Goal: Information Seeking & Learning: Learn about a topic

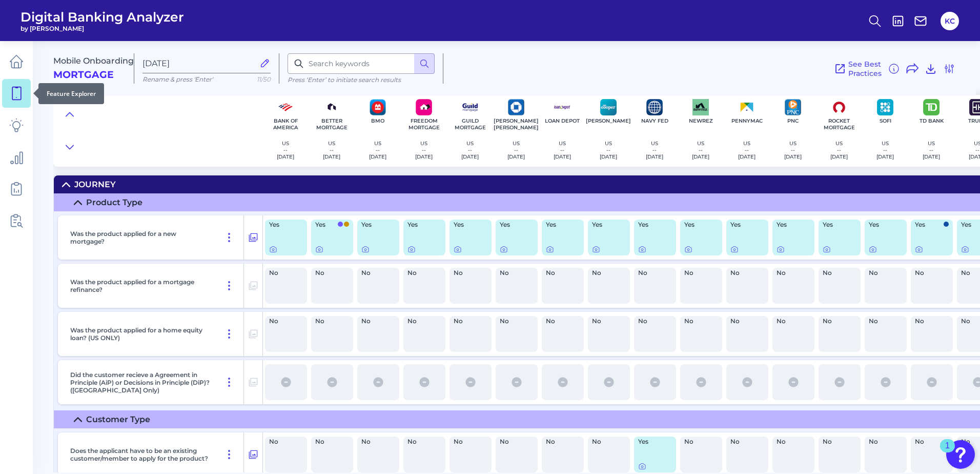
click at [26, 90] on link at bounding box center [16, 93] width 29 height 29
click at [22, 63] on icon at bounding box center [16, 61] width 14 height 14
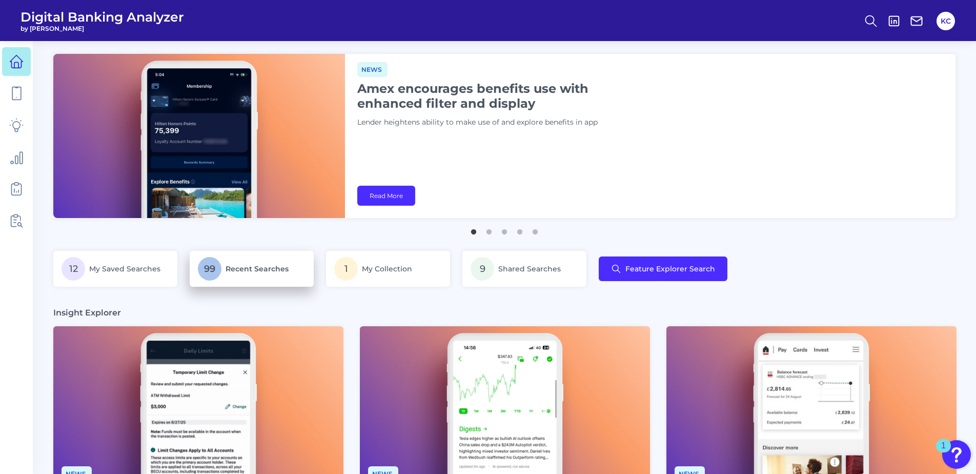
click at [263, 264] on span "Recent Searches" at bounding box center [256, 268] width 63 height 9
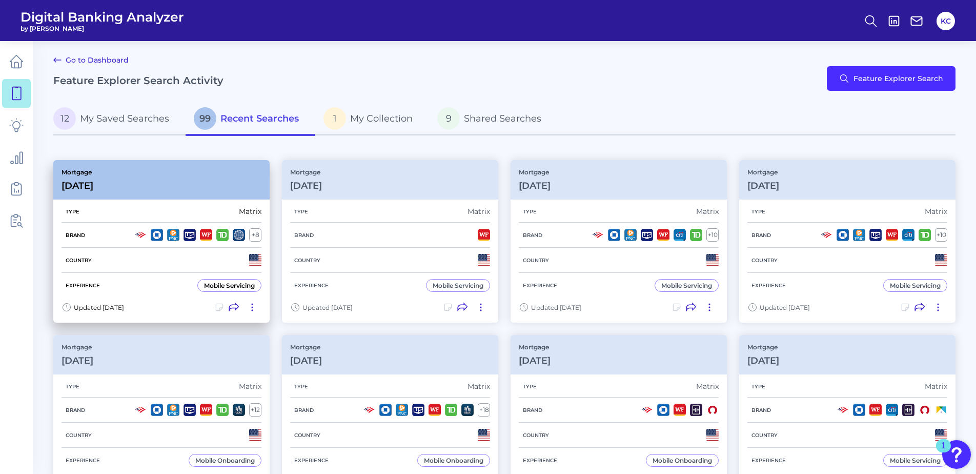
click at [149, 294] on div "Experience Mobile Servicing" at bounding box center [161, 285] width 200 height 25
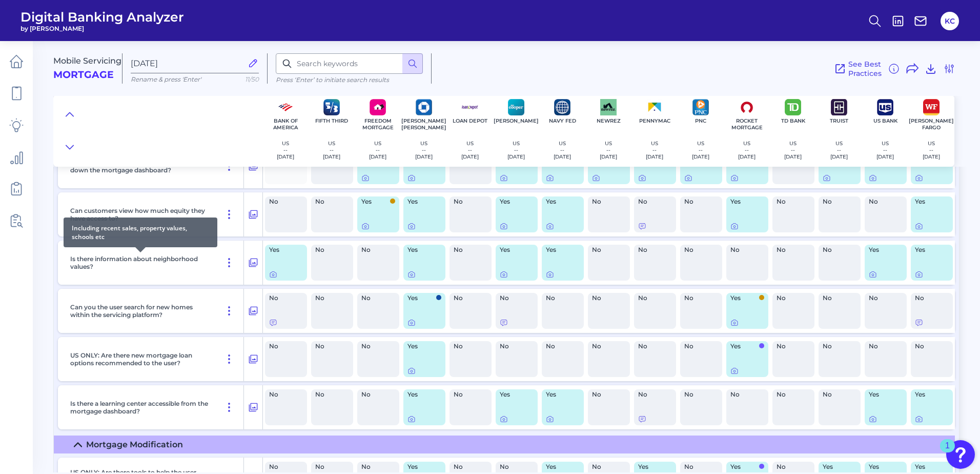
scroll to position [3946, 0]
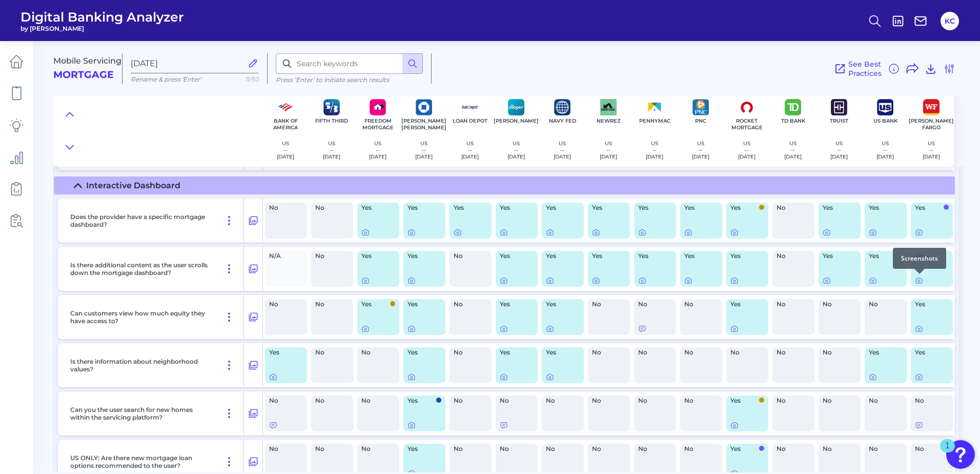
click at [917, 278] on div at bounding box center [919, 274] width 10 height 10
click at [919, 280] on icon at bounding box center [919, 280] width 8 height 8
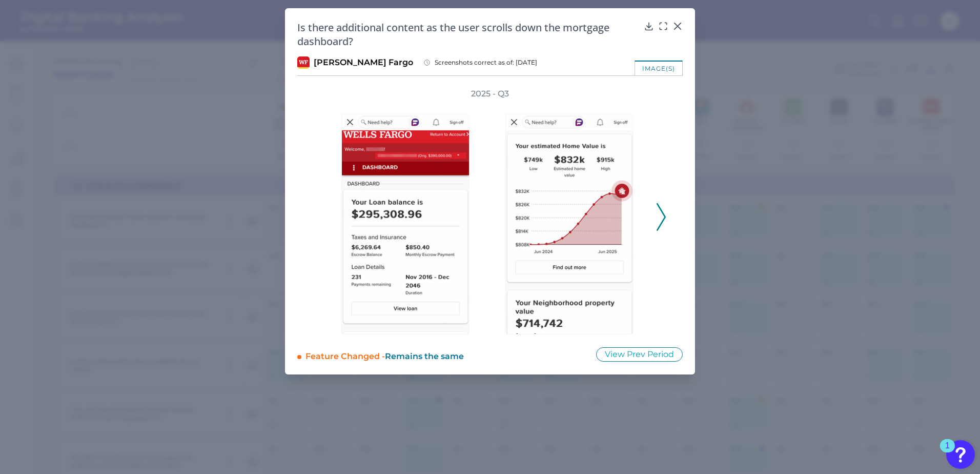
click at [666, 211] on div "2025 - Q3" at bounding box center [489, 211] width 385 height 246
click at [657, 218] on icon at bounding box center [660, 217] width 9 height 28
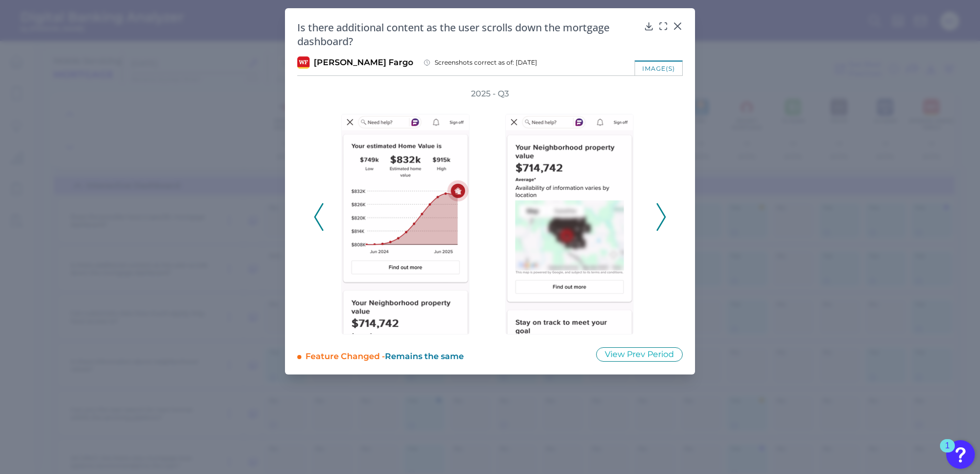
click at [657, 218] on icon at bounding box center [660, 217] width 9 height 28
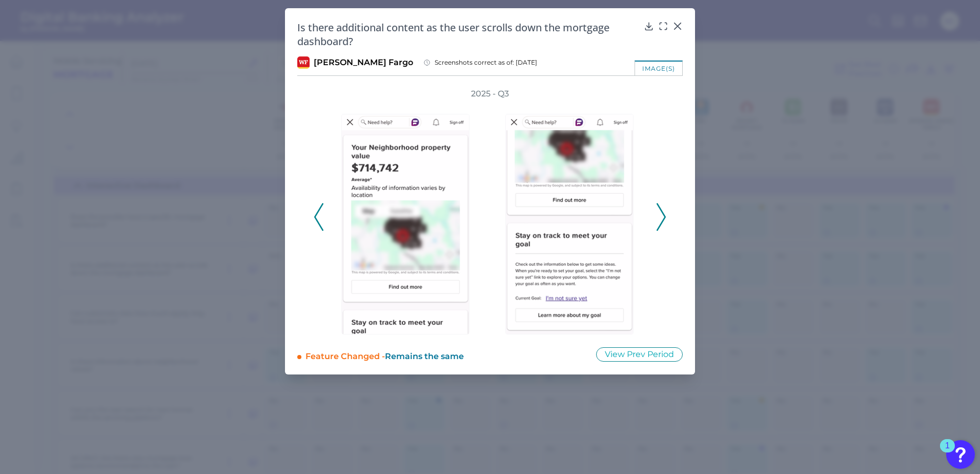
click at [657, 218] on icon at bounding box center [660, 217] width 9 height 28
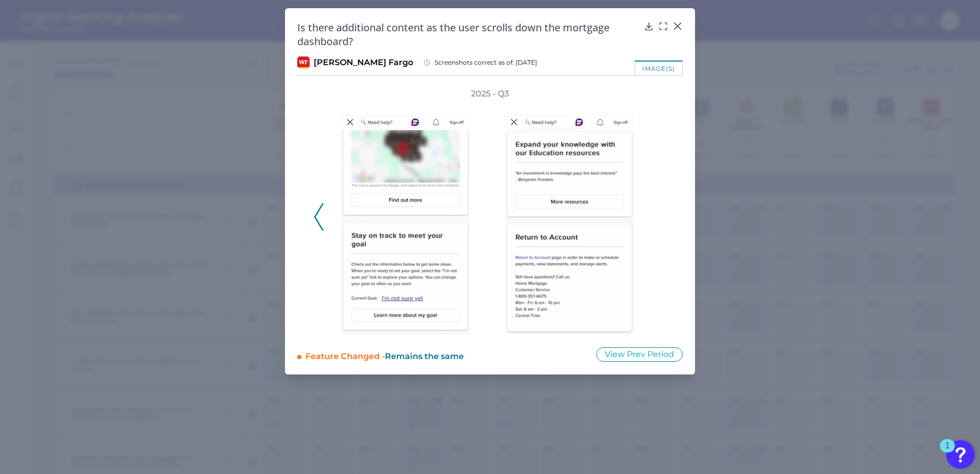
click at [657, 218] on div "2025 - Q3" at bounding box center [490, 211] width 353 height 246
click at [677, 24] on icon at bounding box center [677, 26] width 10 height 10
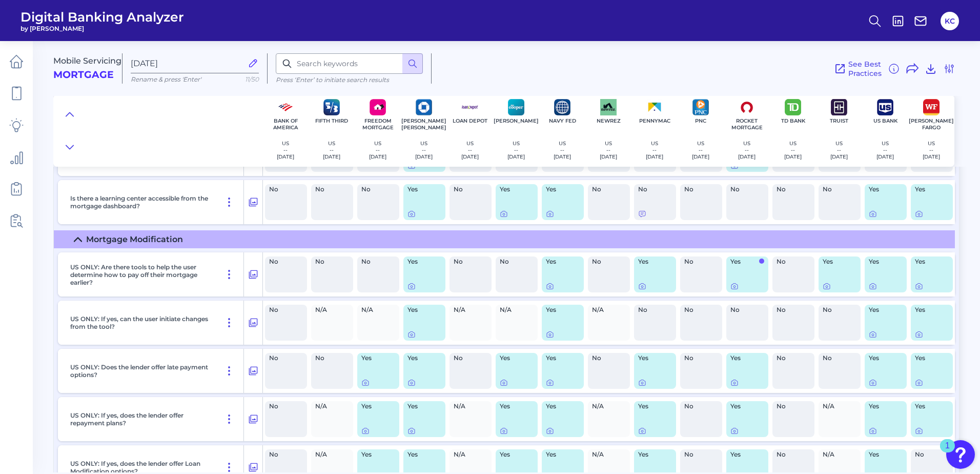
scroll to position [4305, 0]
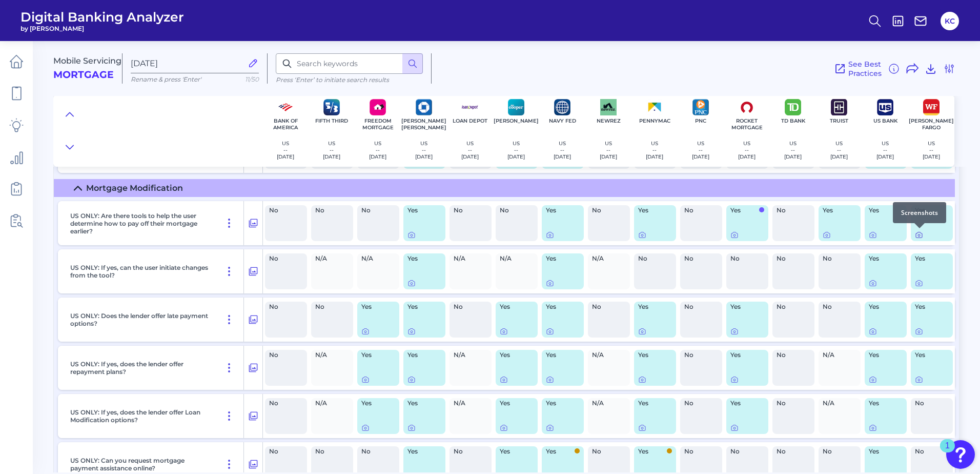
click at [920, 233] on icon at bounding box center [919, 235] width 8 height 8
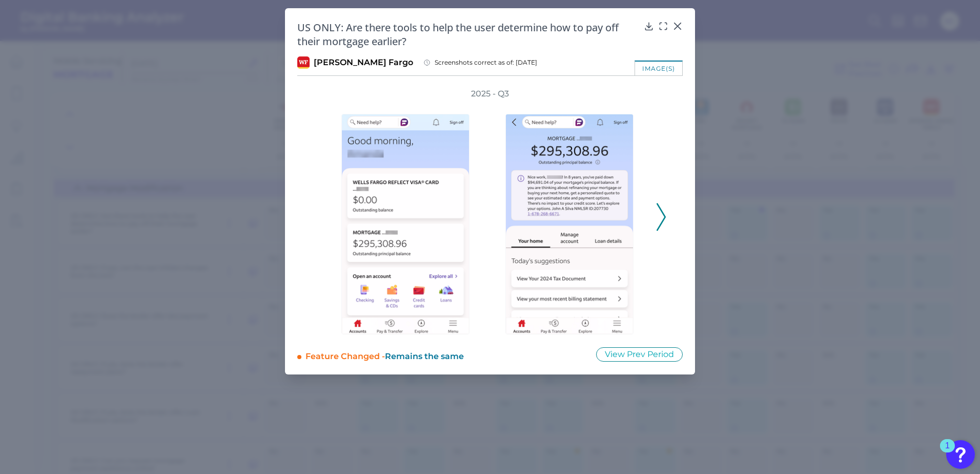
click at [662, 217] on icon at bounding box center [660, 217] width 9 height 28
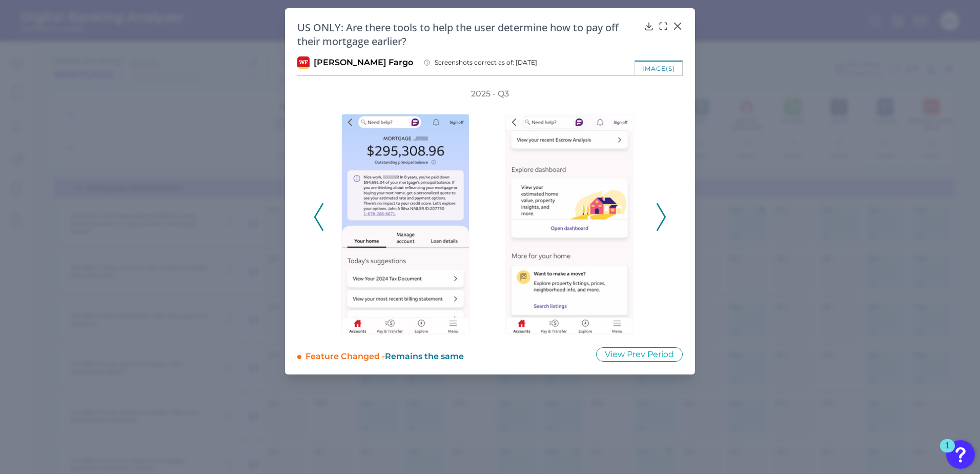
click at [662, 217] on icon at bounding box center [660, 217] width 9 height 28
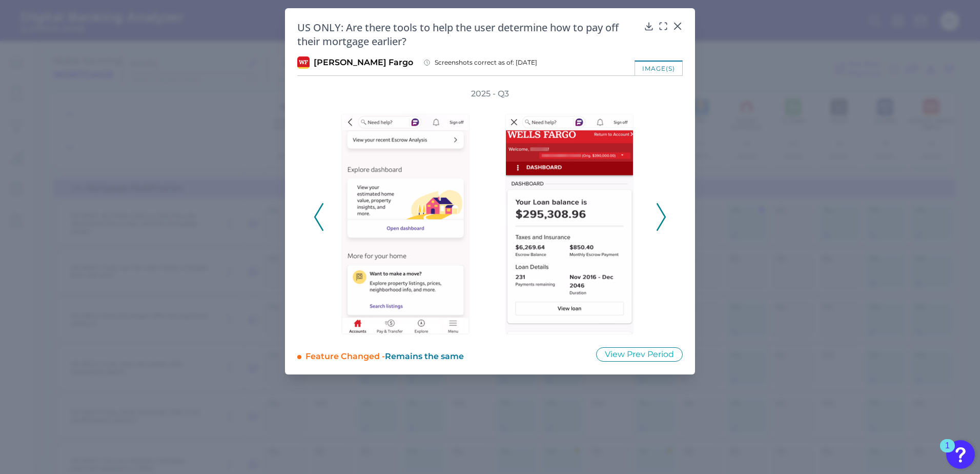
click at [662, 217] on icon at bounding box center [660, 217] width 9 height 28
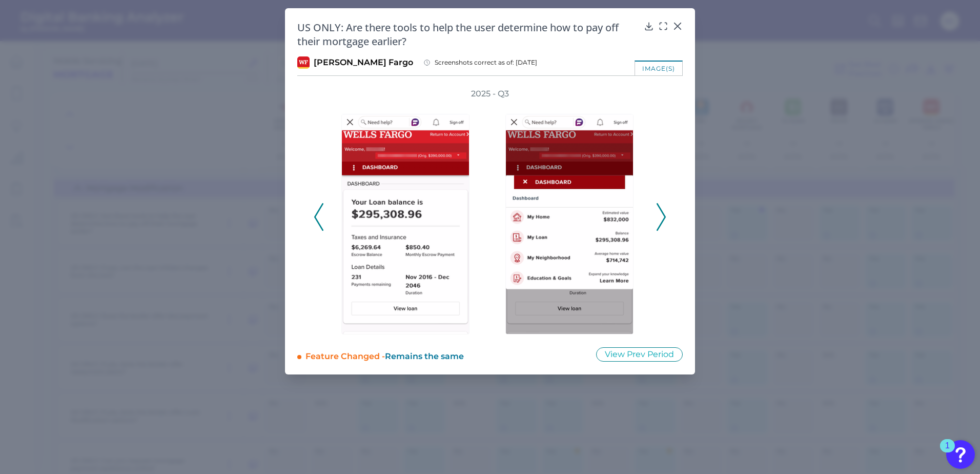
click at [662, 217] on icon at bounding box center [660, 217] width 9 height 28
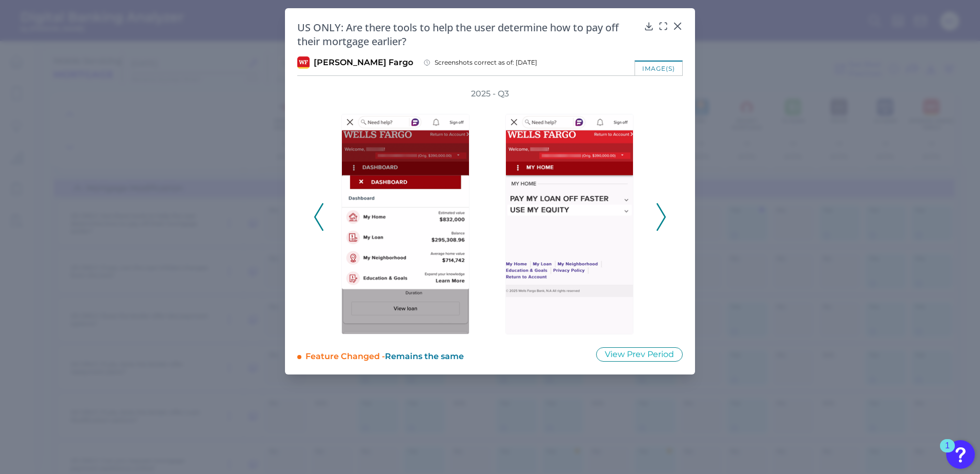
click at [662, 217] on icon at bounding box center [660, 217] width 9 height 28
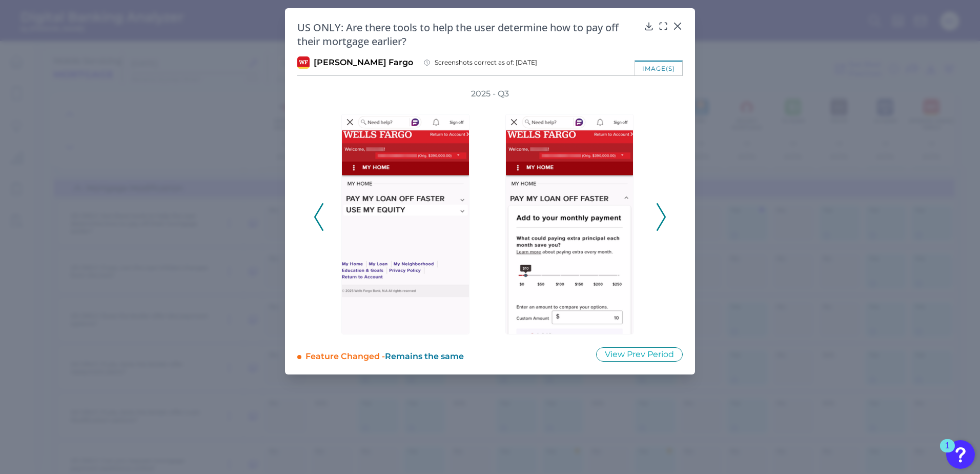
click at [320, 223] on icon at bounding box center [318, 217] width 9 height 28
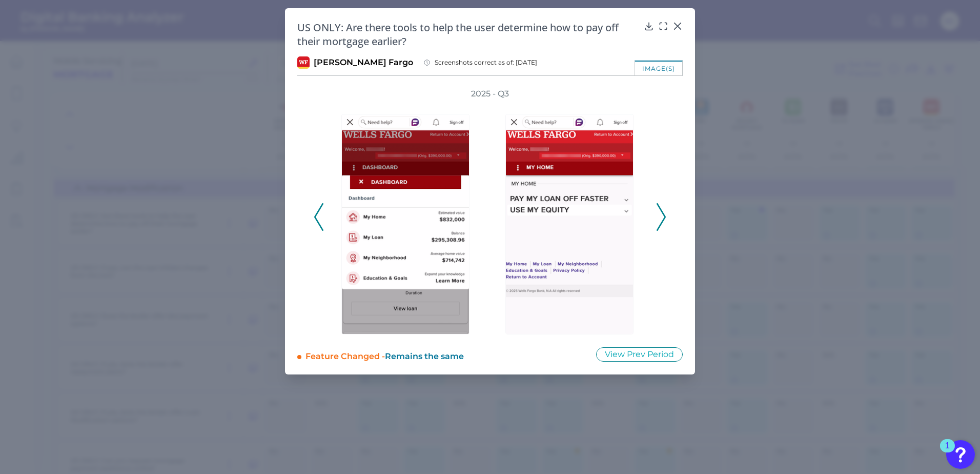
click at [320, 223] on icon at bounding box center [318, 217] width 9 height 28
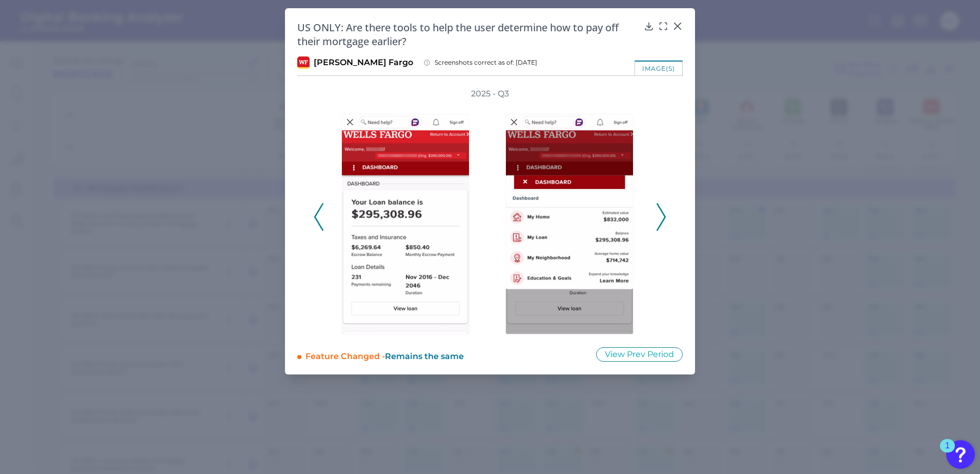
click at [666, 222] on button at bounding box center [661, 217] width 10 height 28
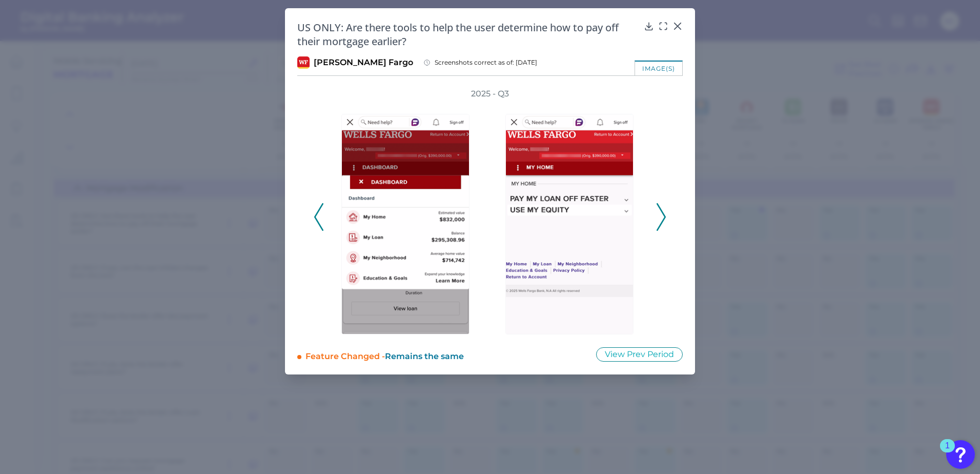
click at [651, 216] on div at bounding box center [572, 216] width 164 height 235
click at [661, 220] on icon at bounding box center [660, 217] width 9 height 28
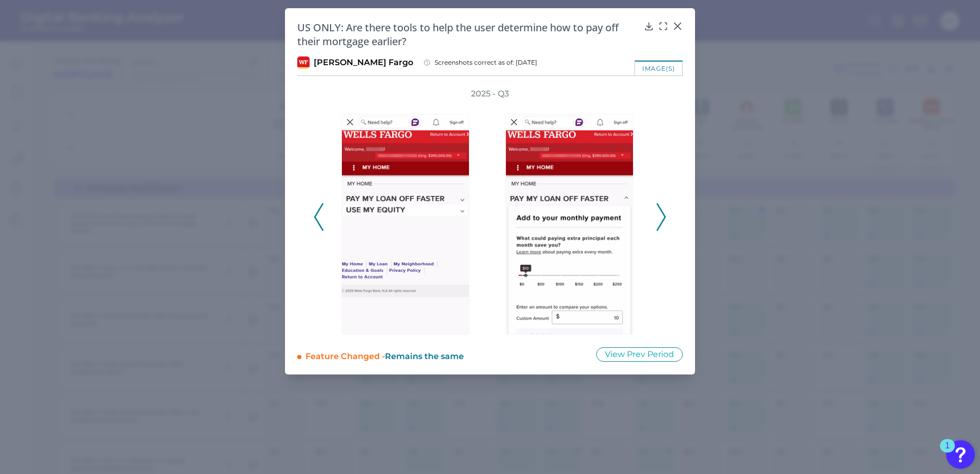
click at [665, 220] on icon at bounding box center [660, 217] width 9 height 28
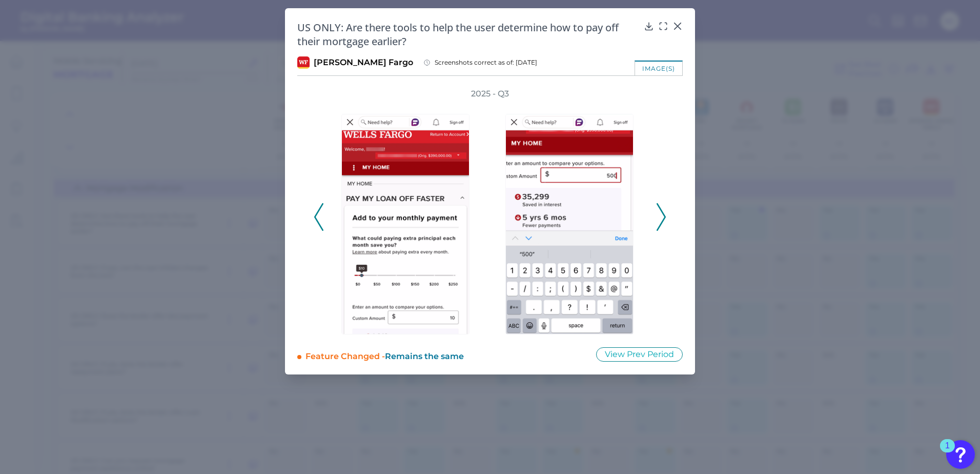
click at [661, 220] on icon at bounding box center [660, 217] width 9 height 28
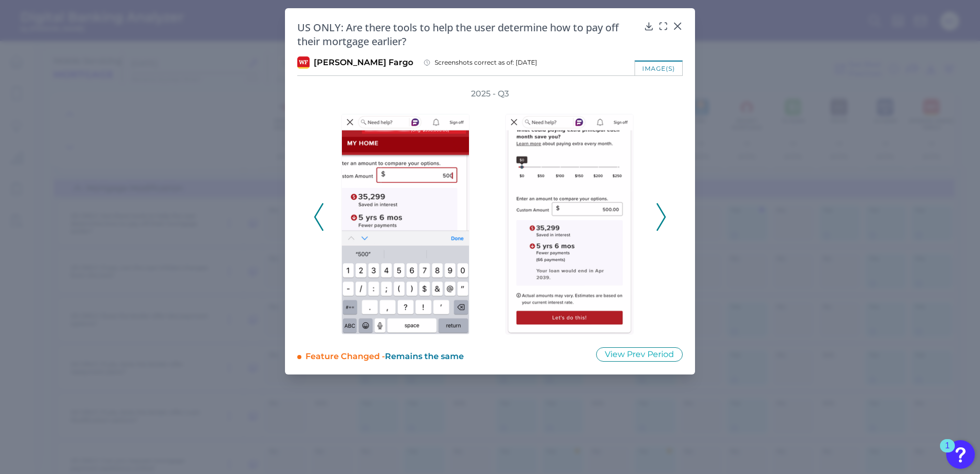
click at [661, 220] on icon at bounding box center [660, 217] width 9 height 28
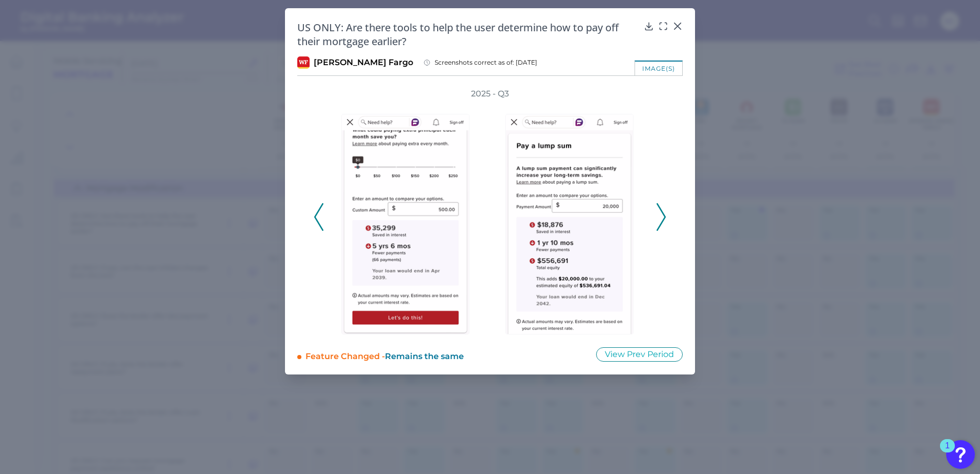
click at [661, 220] on icon at bounding box center [660, 217] width 9 height 28
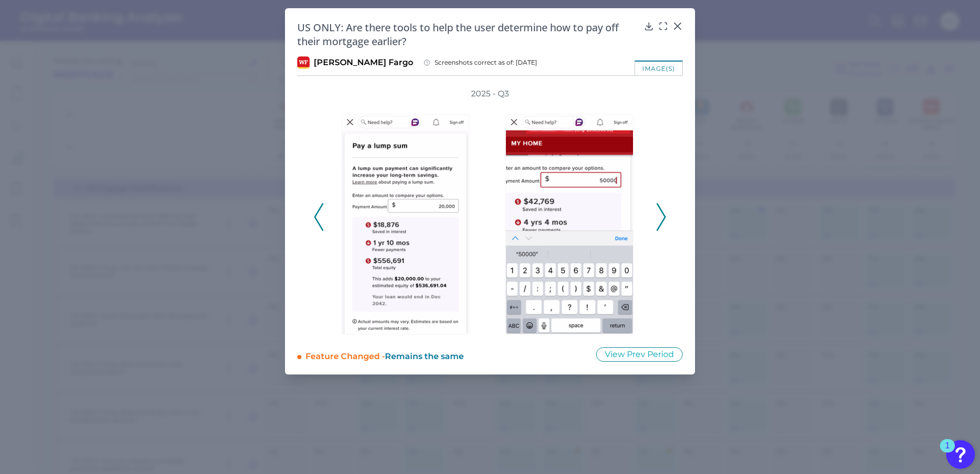
click at [661, 220] on icon at bounding box center [660, 217] width 9 height 28
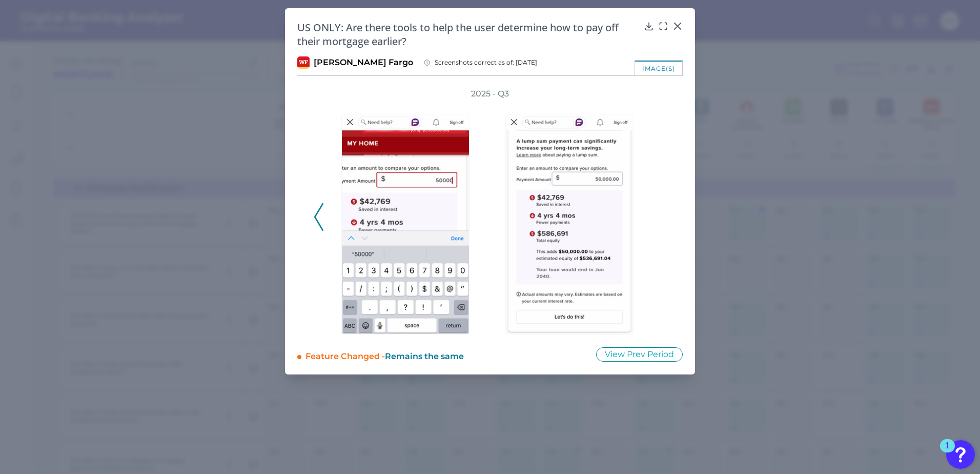
click at [320, 217] on icon at bounding box center [318, 217] width 9 height 28
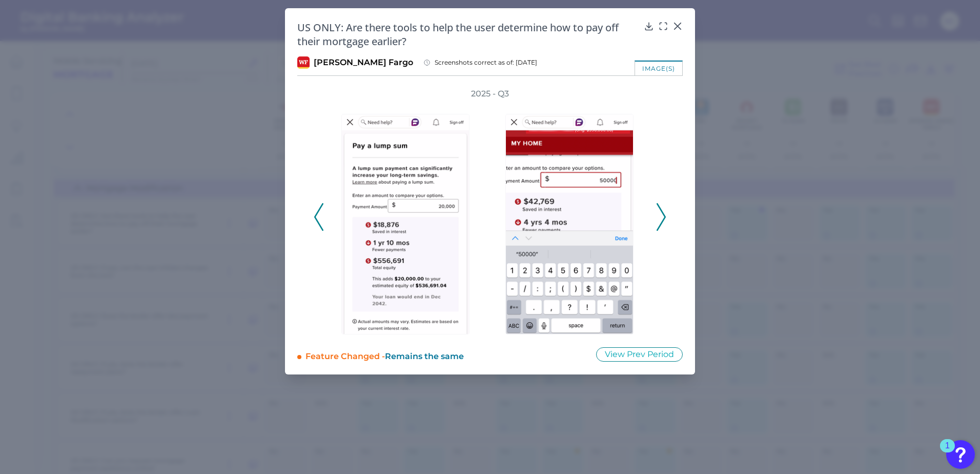
click at [317, 218] on icon at bounding box center [318, 217] width 9 height 28
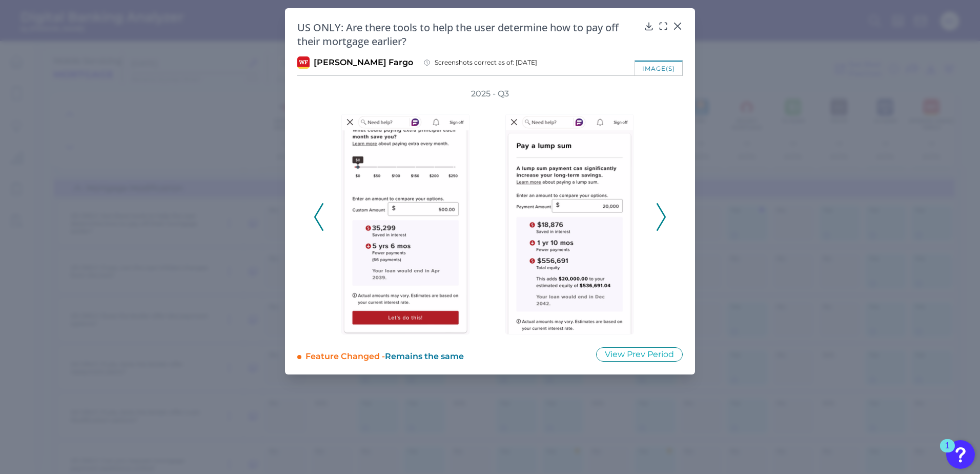
click at [317, 218] on icon at bounding box center [318, 217] width 9 height 28
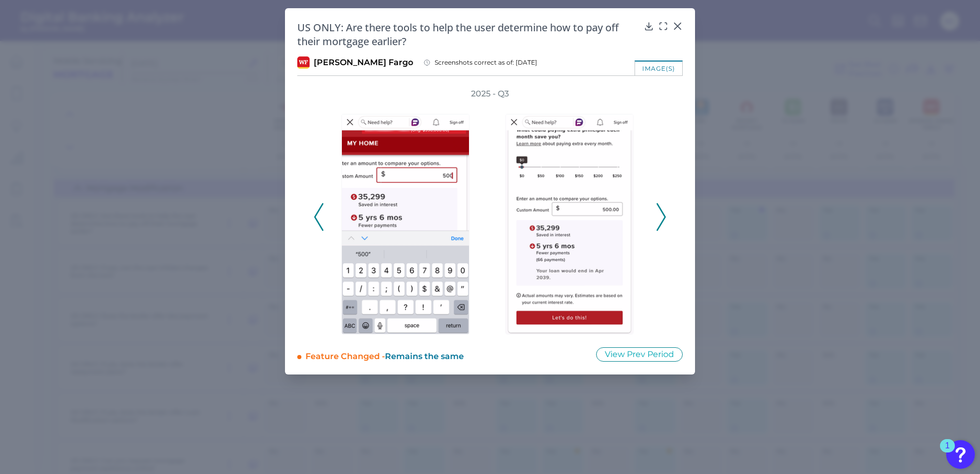
click at [317, 218] on icon at bounding box center [318, 217] width 9 height 28
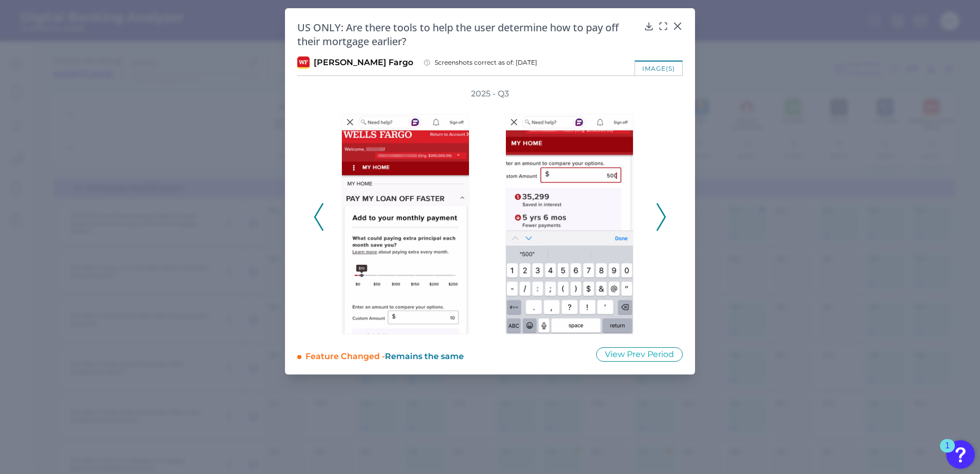
click at [317, 218] on icon at bounding box center [318, 217] width 9 height 28
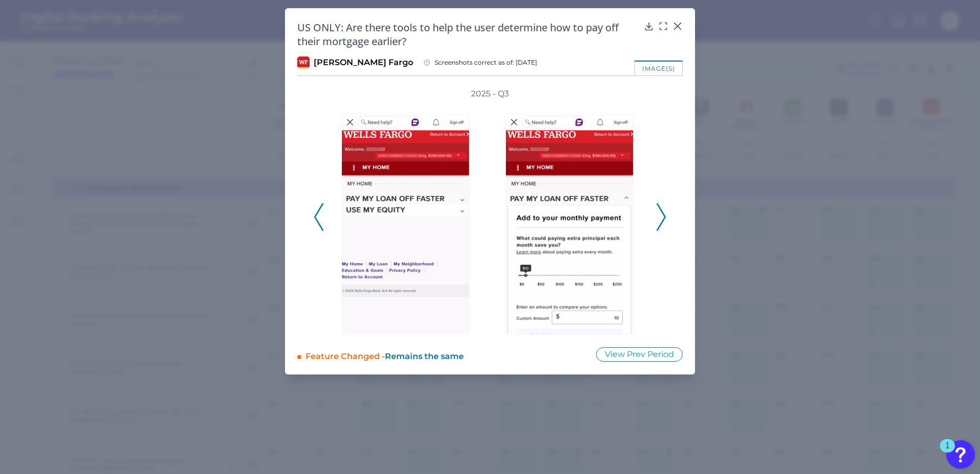
click at [317, 218] on icon at bounding box center [318, 217] width 9 height 28
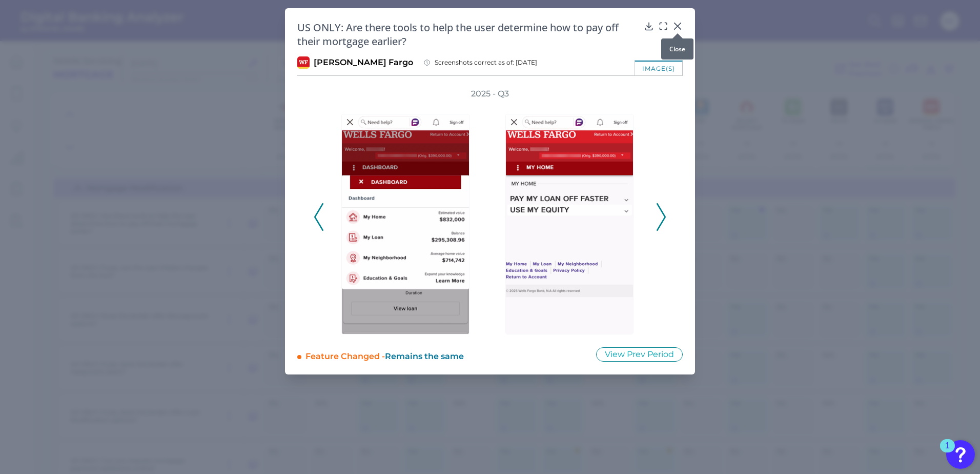
click at [677, 24] on icon at bounding box center [677, 26] width 10 height 10
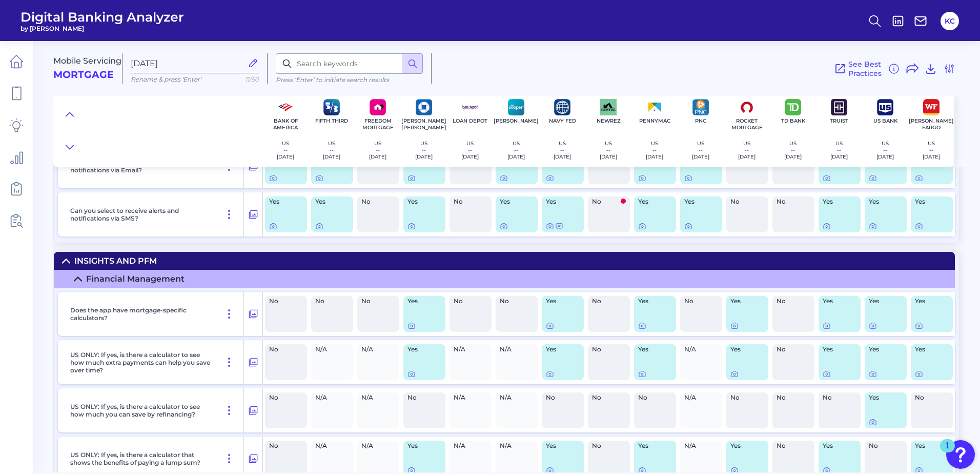
scroll to position [6611, 0]
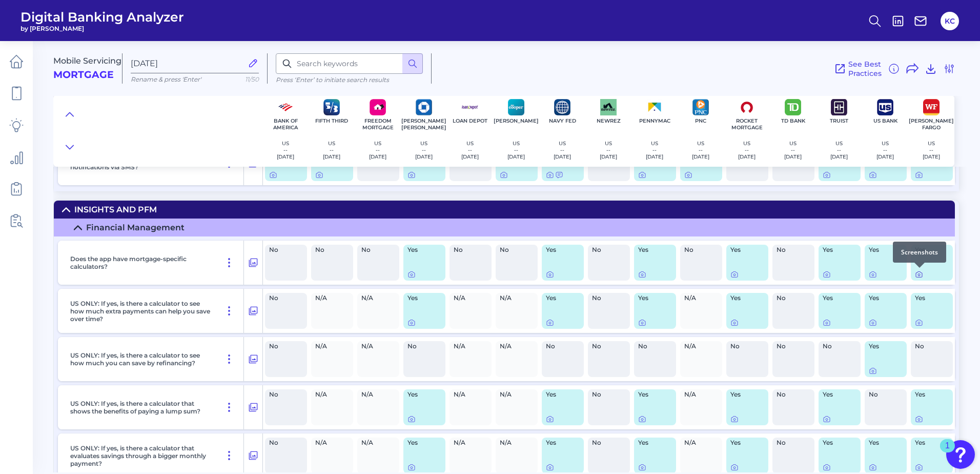
click at [918, 273] on icon at bounding box center [919, 274] width 8 height 8
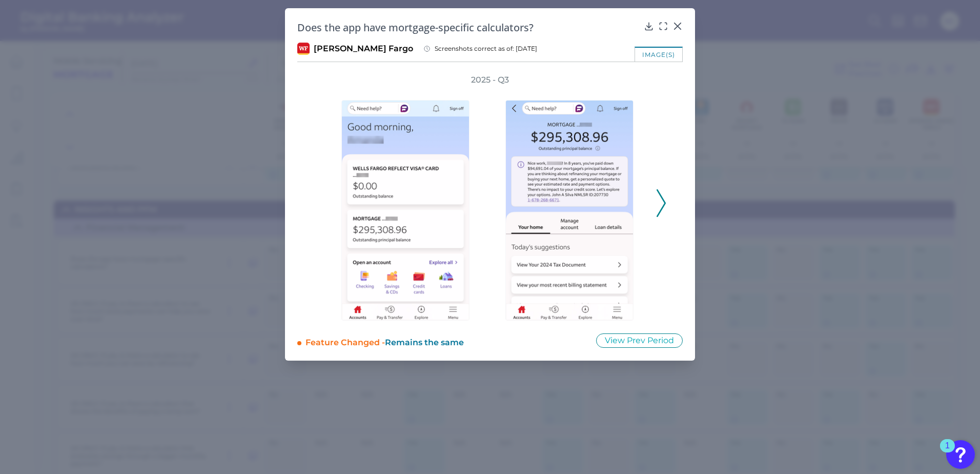
click at [668, 206] on div "2025 - Q3" at bounding box center [489, 197] width 385 height 246
click at [662, 203] on icon at bounding box center [660, 203] width 9 height 28
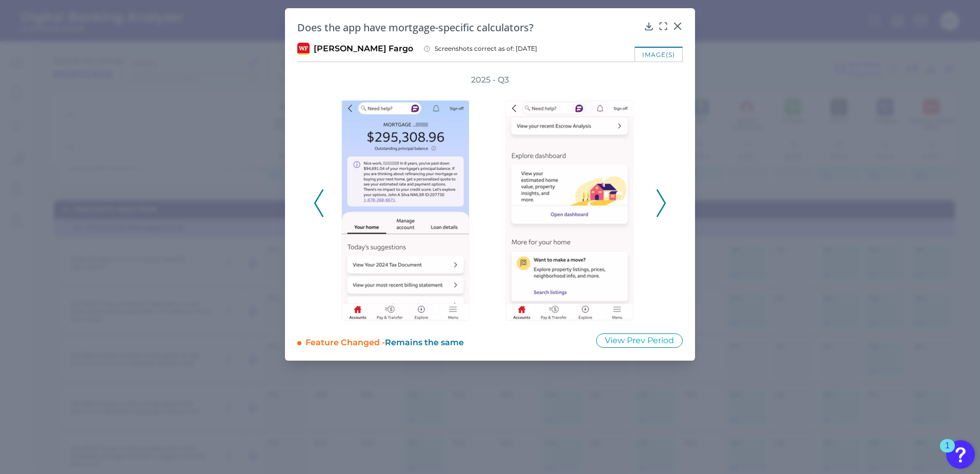
click at [662, 203] on icon at bounding box center [660, 203] width 9 height 28
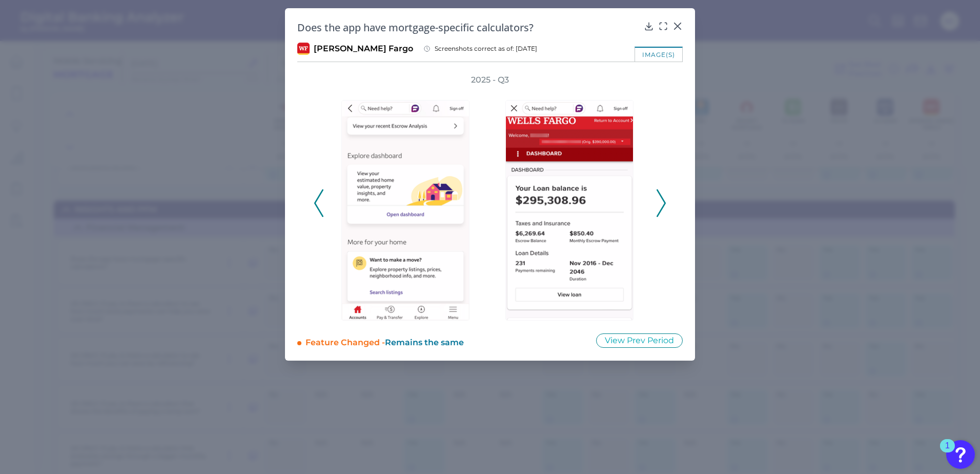
click at [662, 203] on icon at bounding box center [660, 203] width 9 height 28
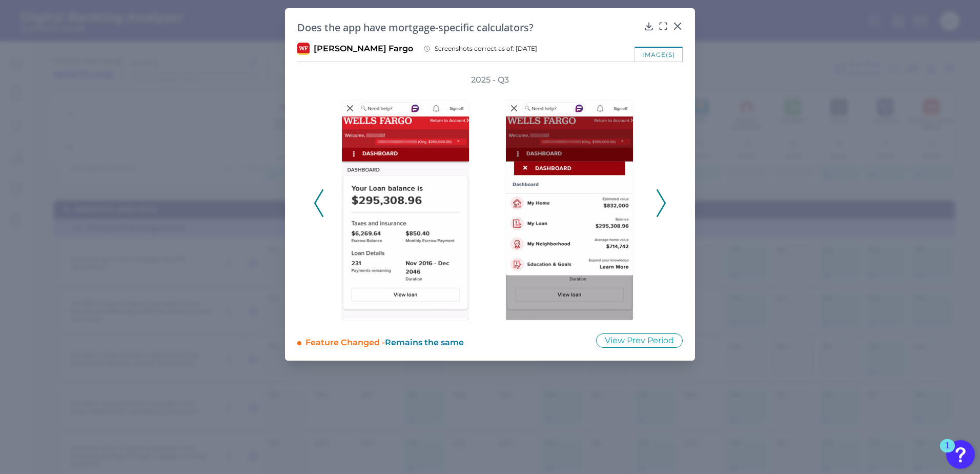
click at [662, 203] on icon at bounding box center [660, 203] width 9 height 28
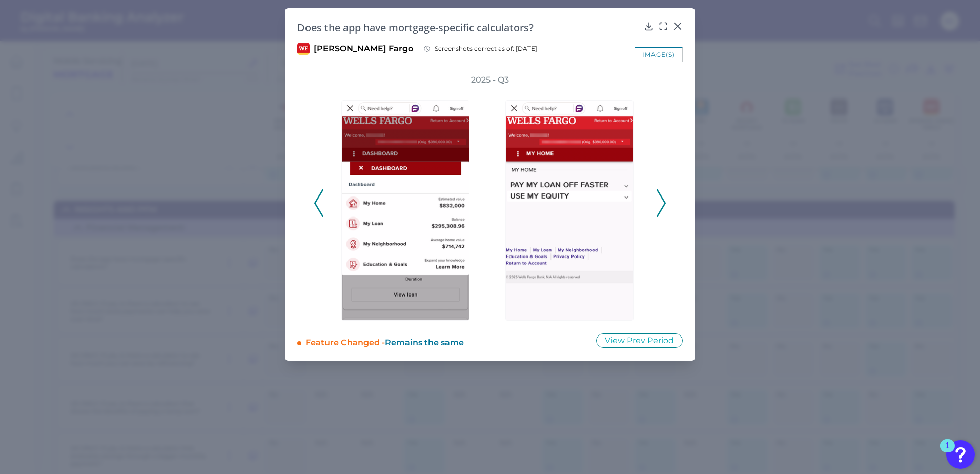
click at [662, 203] on icon at bounding box center [660, 203] width 9 height 28
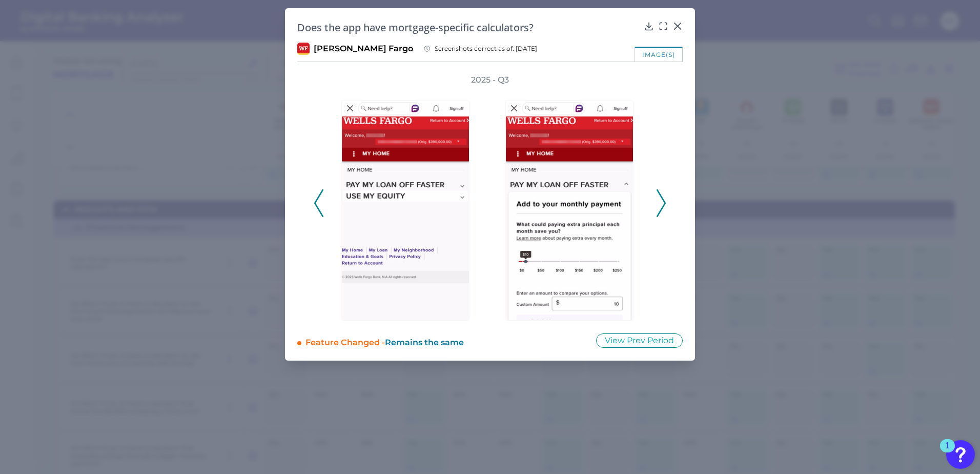
click at [662, 203] on icon at bounding box center [660, 203] width 9 height 28
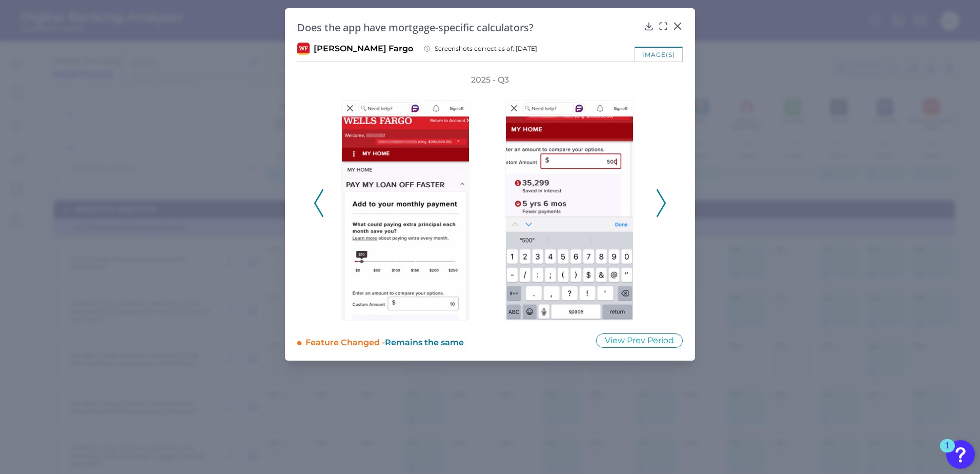
click at [670, 31] on div "Does the app have mortgage-specific calculators?" at bounding box center [489, 27] width 385 height 14
click at [676, 28] on icon at bounding box center [677, 26] width 6 height 6
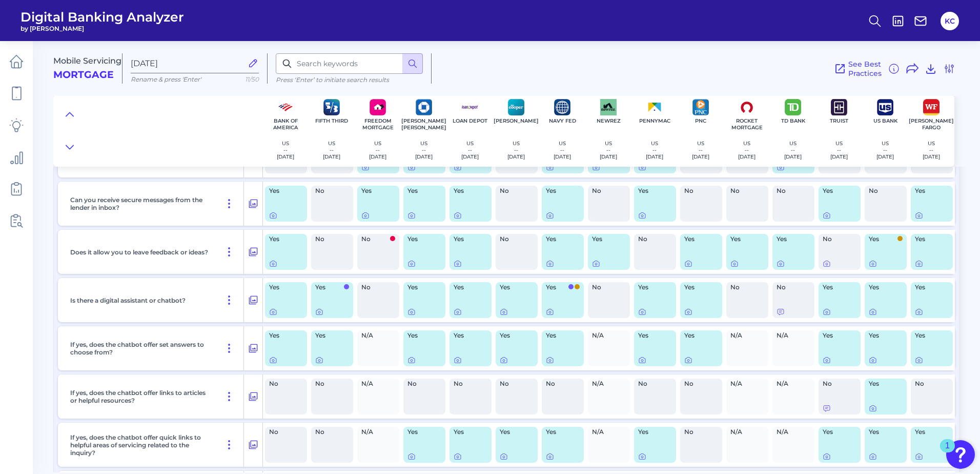
scroll to position [8146, 0]
